Goal: Transaction & Acquisition: Book appointment/travel/reservation

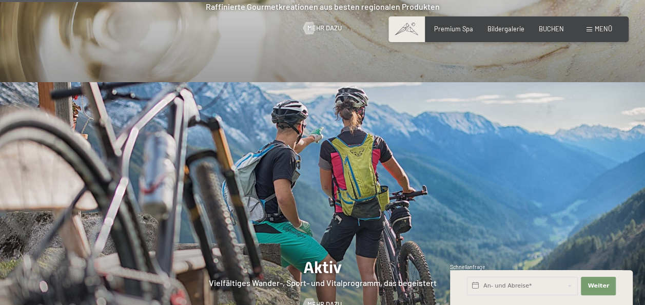
scroll to position [1673, 0]
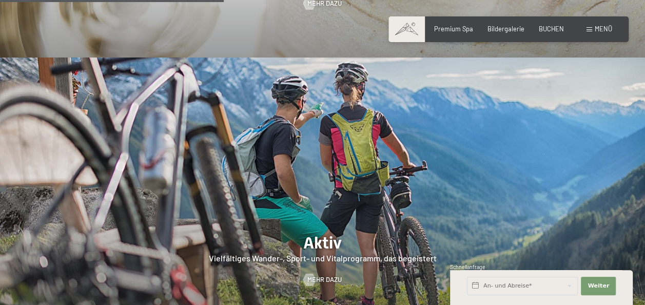
click at [552, 25] on div "Buchen Anfragen Premium Spa Bildergalerie BUCHEN Menü DE IT EN Gutschein Bilder…" at bounding box center [508, 29] width 207 height 9
click at [552, 30] on span "BUCHEN" at bounding box center [551, 27] width 25 height 8
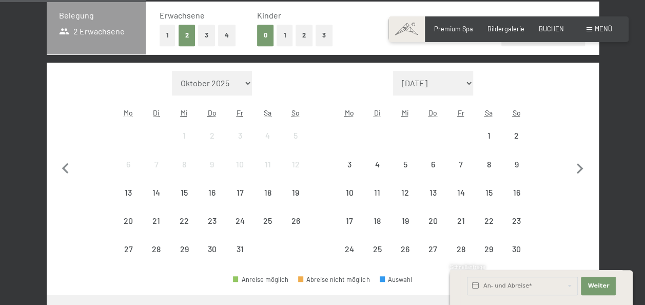
scroll to position [232, 0]
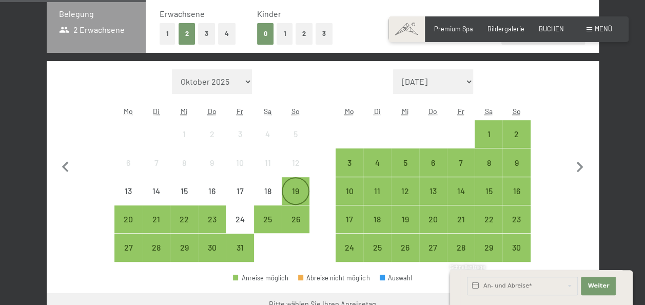
click at [305, 187] on div "19" at bounding box center [296, 200] width 26 height 26
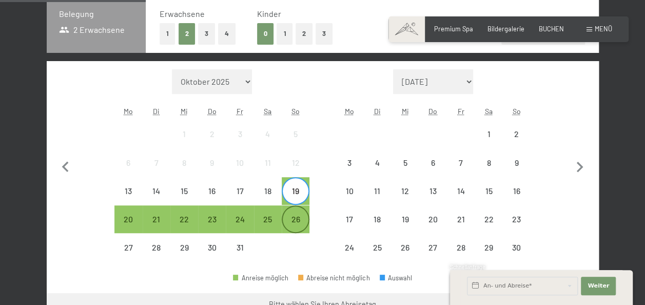
click at [299, 216] on div "26" at bounding box center [296, 228] width 26 height 26
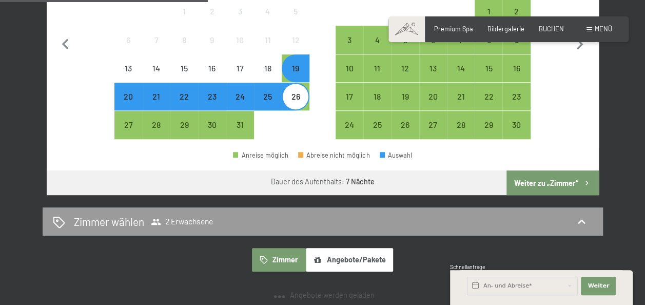
scroll to position [370, 0]
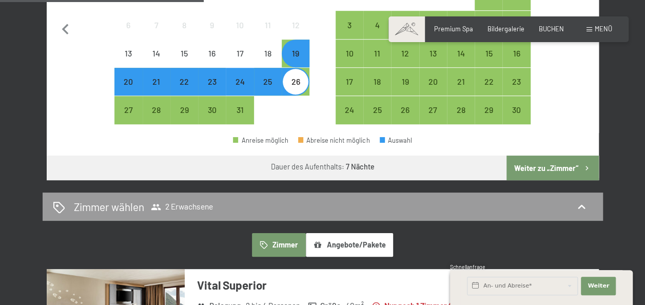
click at [528, 170] on button "Weiter zu „Zimmer“" at bounding box center [553, 168] width 92 height 25
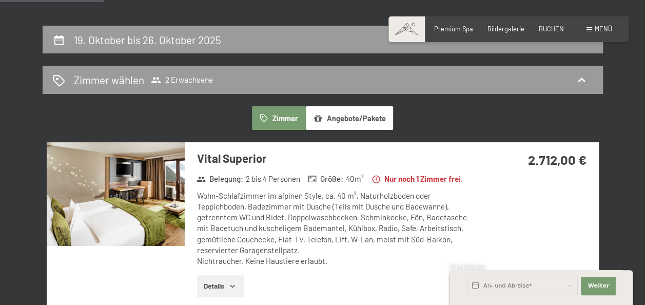
scroll to position [209, 0]
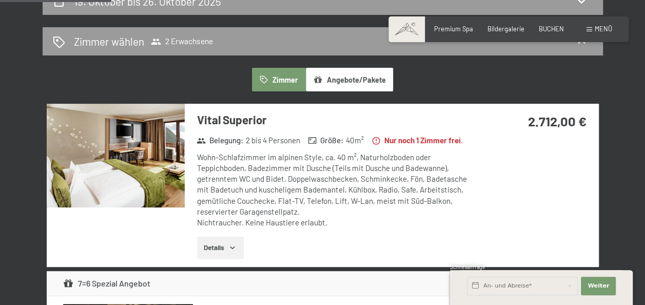
click at [144, 195] on img at bounding box center [116, 156] width 138 height 104
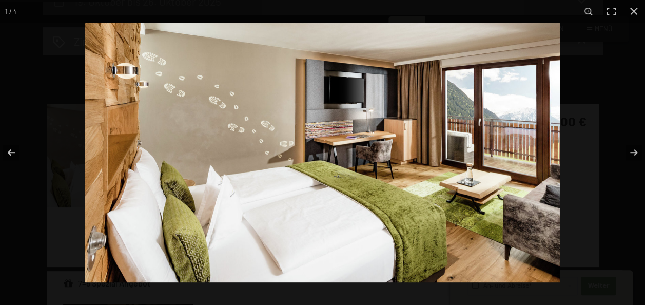
click at [546, 168] on img at bounding box center [322, 153] width 475 height 260
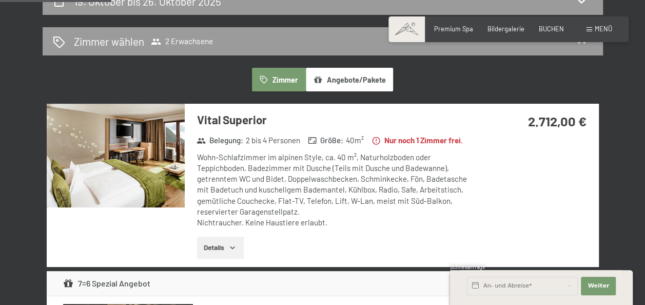
click at [0, 0] on button "button" at bounding box center [0, 0] width 0 height 0
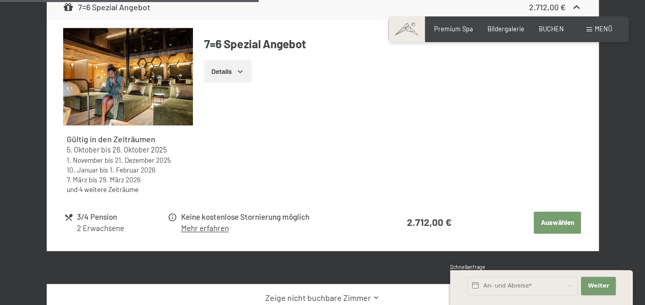
scroll to position [487, 0]
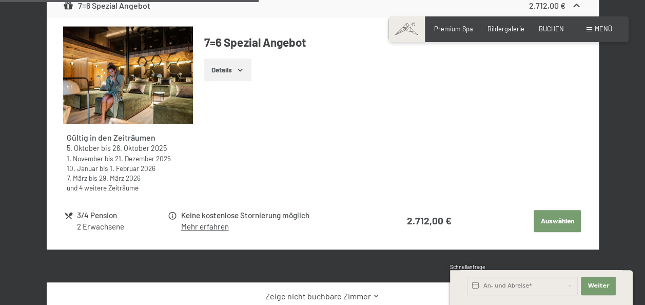
click at [64, 214] on icon at bounding box center [68, 215] width 9 height 9
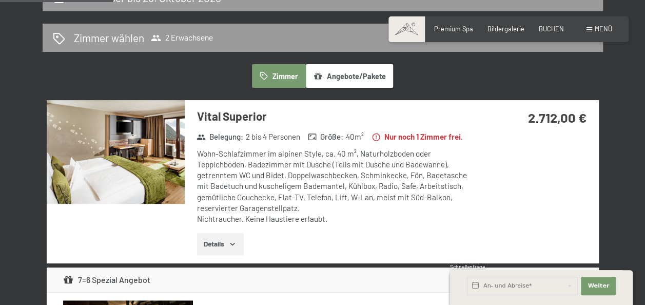
scroll to position [213, 0]
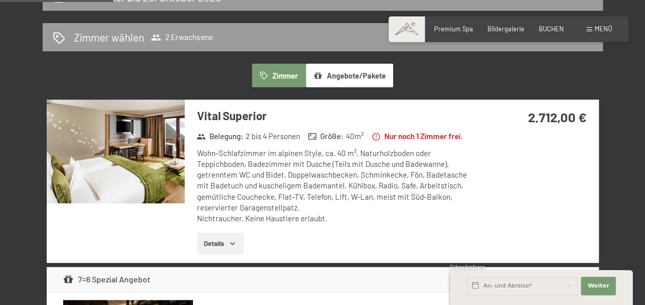
click at [371, 77] on button "Angebote/Pakete" at bounding box center [349, 76] width 87 height 24
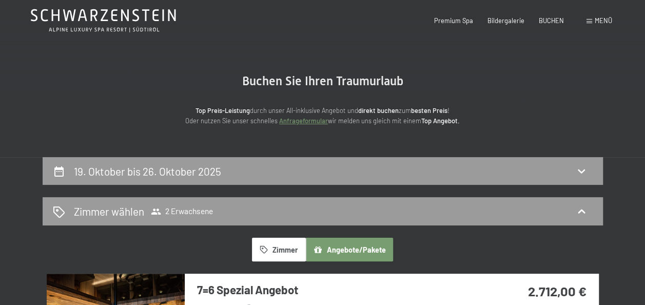
scroll to position [0, 0]
